Goal: Find specific page/section

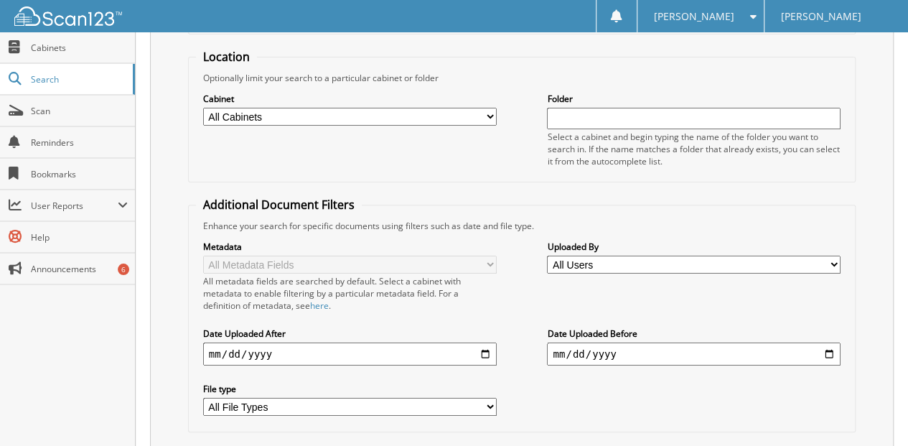
scroll to position [191, 0]
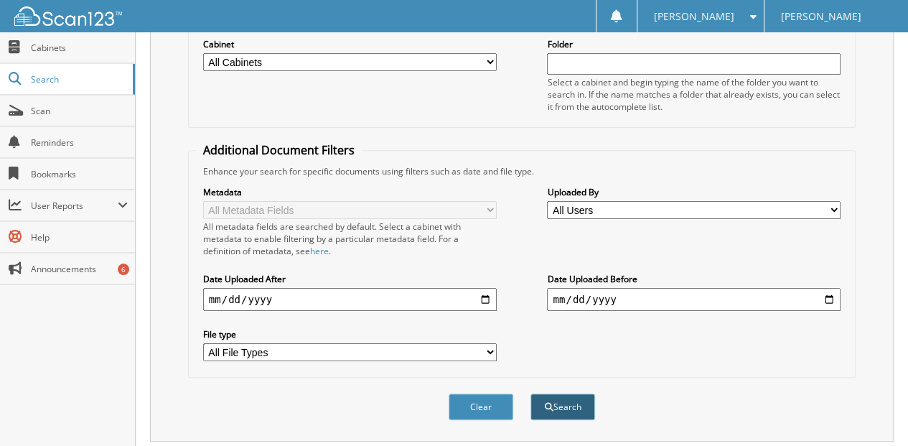
type input "[PERSON_NAME]"
click at [563, 395] on button "Search" at bounding box center [563, 406] width 65 height 27
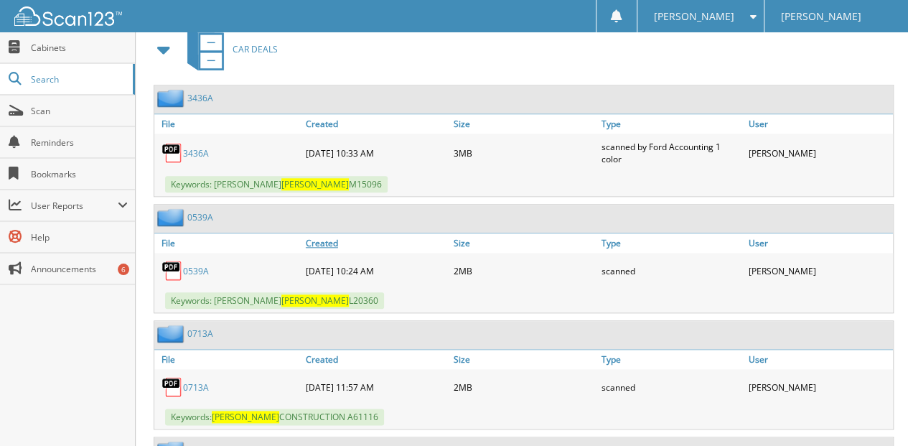
scroll to position [670, 0]
click at [193, 264] on link "0539A" at bounding box center [196, 270] width 26 height 12
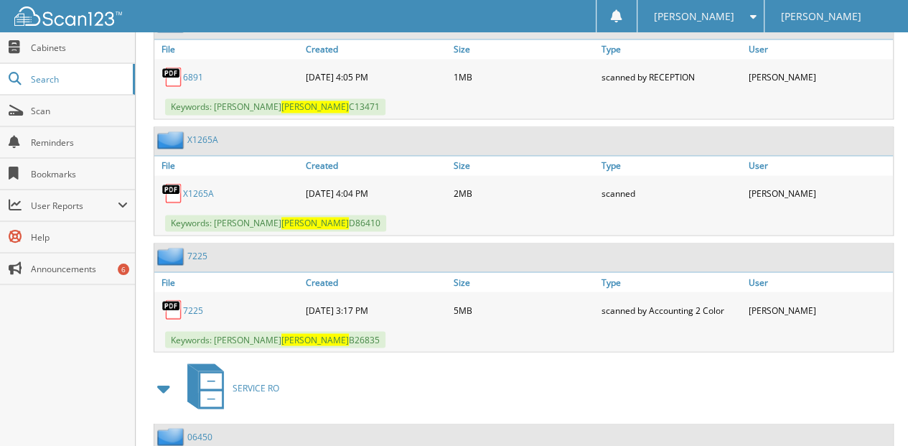
scroll to position [1101, 0]
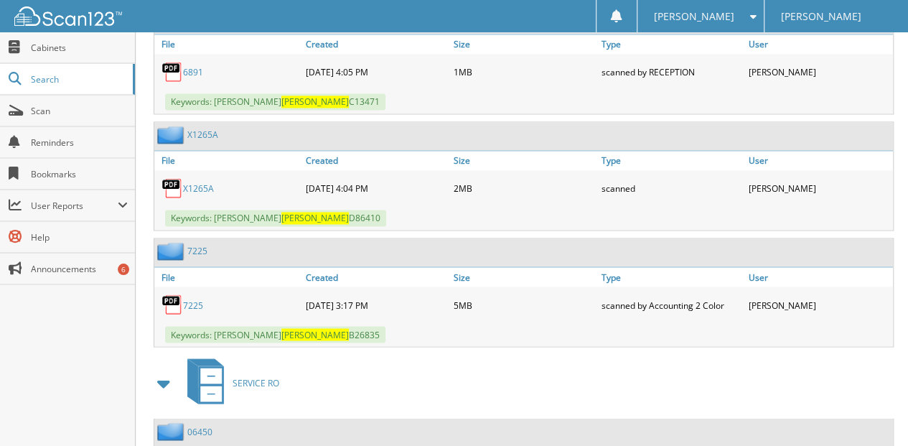
click at [192, 299] on link "7225" at bounding box center [193, 305] width 20 height 12
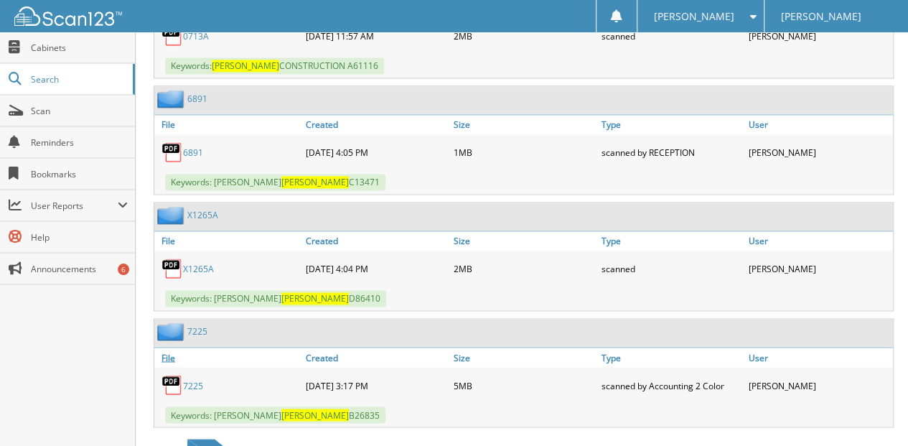
scroll to position [1005, 0]
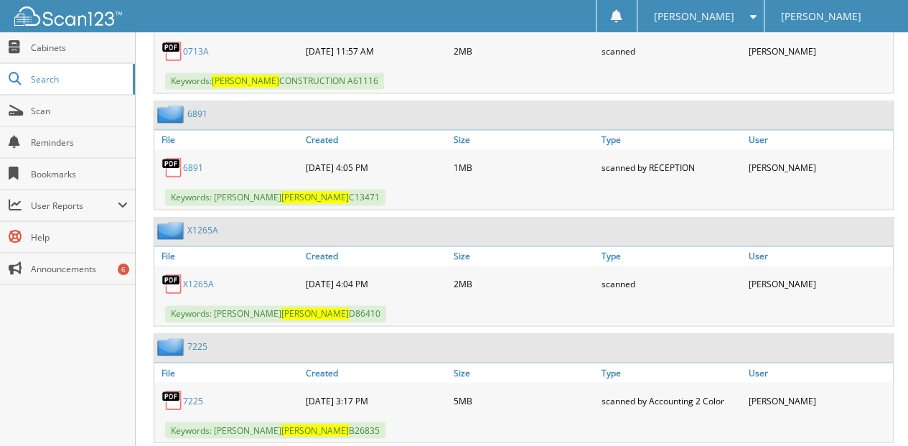
click at [195, 162] on link "6891" at bounding box center [193, 168] width 20 height 12
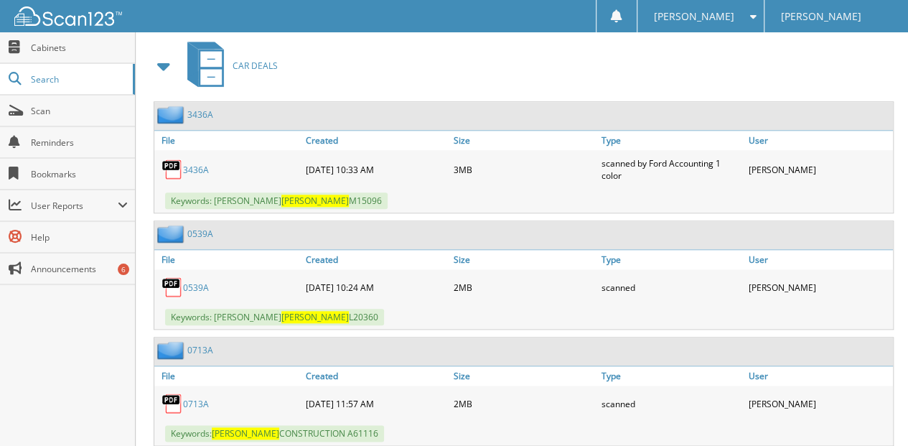
scroll to position [670, 0]
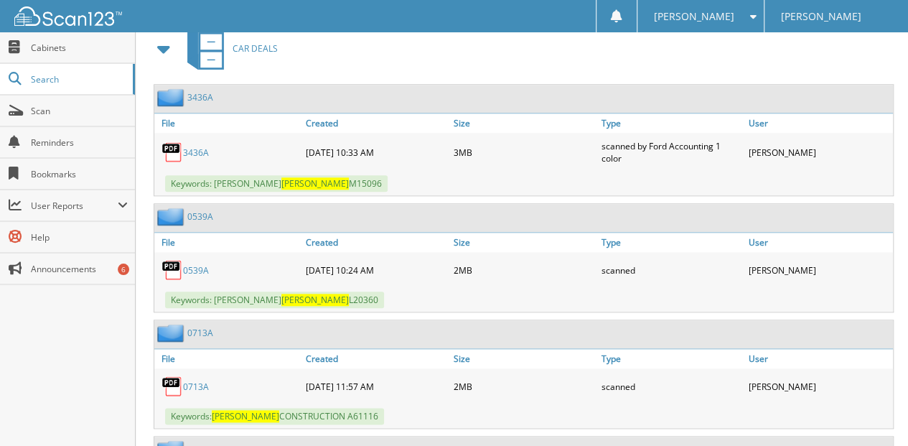
click at [200, 264] on link "0539A" at bounding box center [196, 270] width 26 height 12
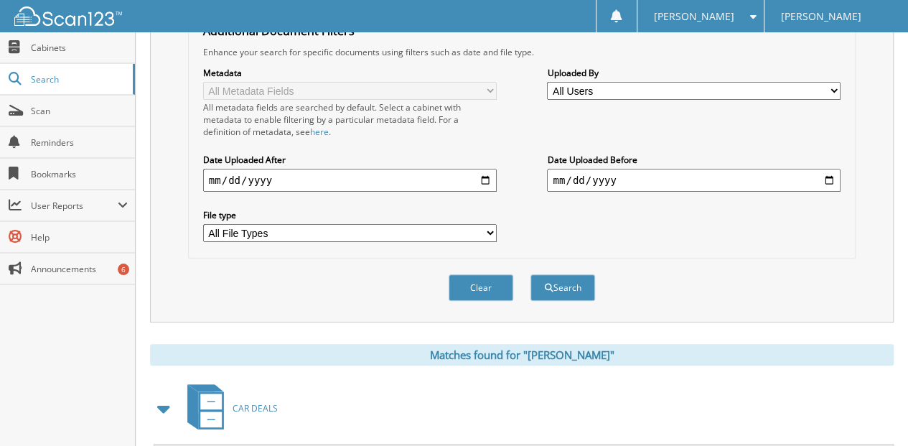
scroll to position [335, 0]
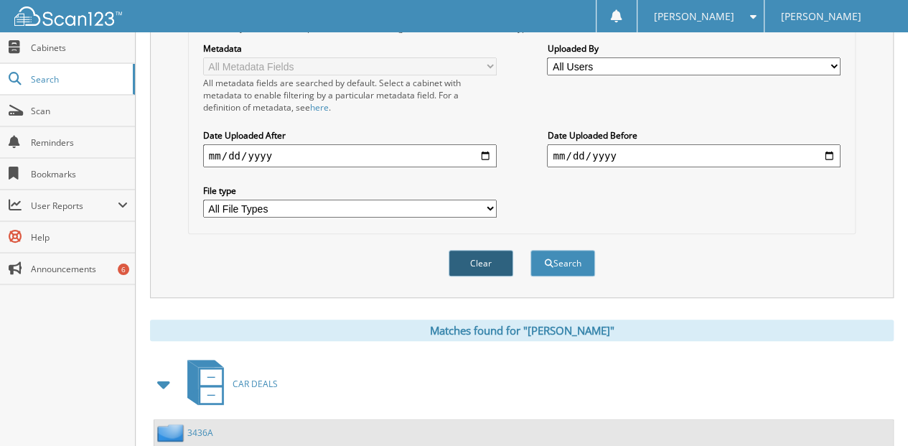
click at [479, 250] on button "Clear" at bounding box center [481, 263] width 65 height 27
